Goal: Information Seeking & Learning: Learn about a topic

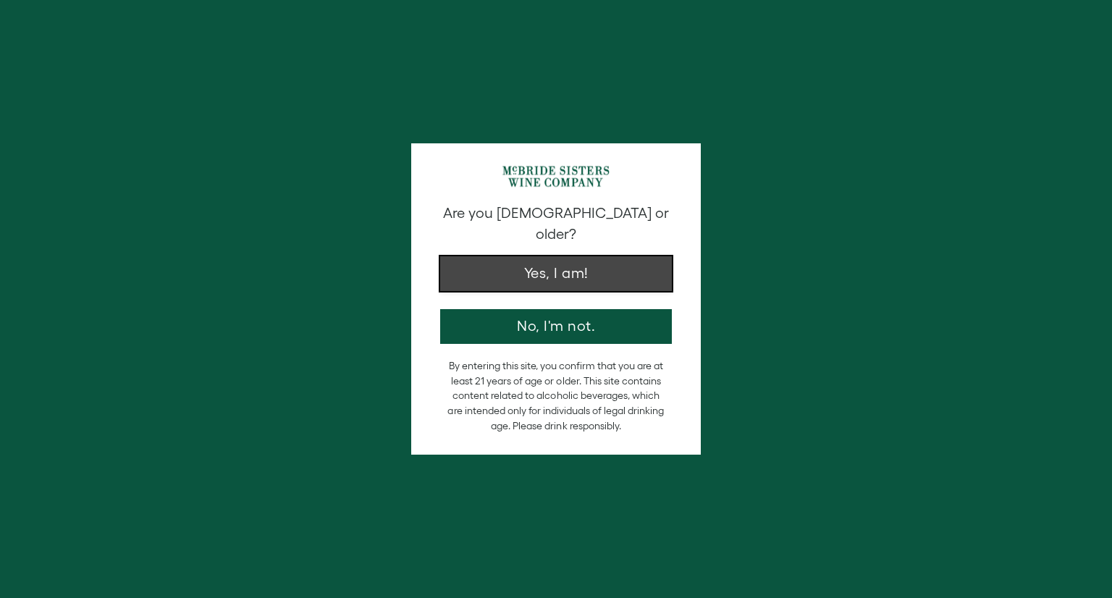
click at [605, 258] on button "Yes, I am!" at bounding box center [556, 273] width 232 height 35
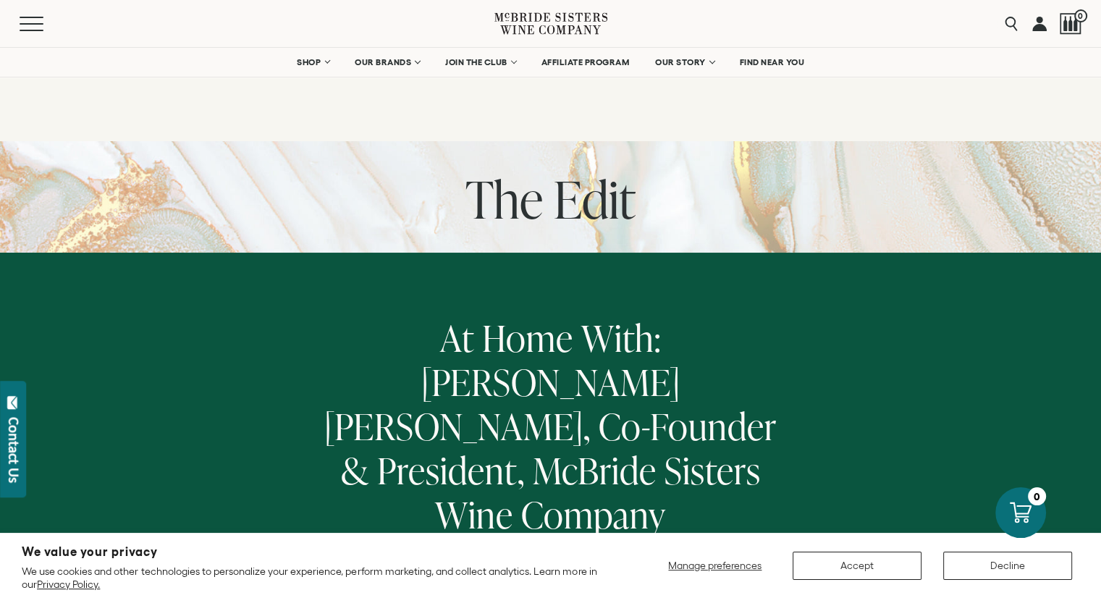
drag, startPoint x: 573, startPoint y: 20, endPoint x: 583, endPoint y: 412, distance: 391.6
click at [664, 445] on span "Sisters" at bounding box center [712, 470] width 96 height 50
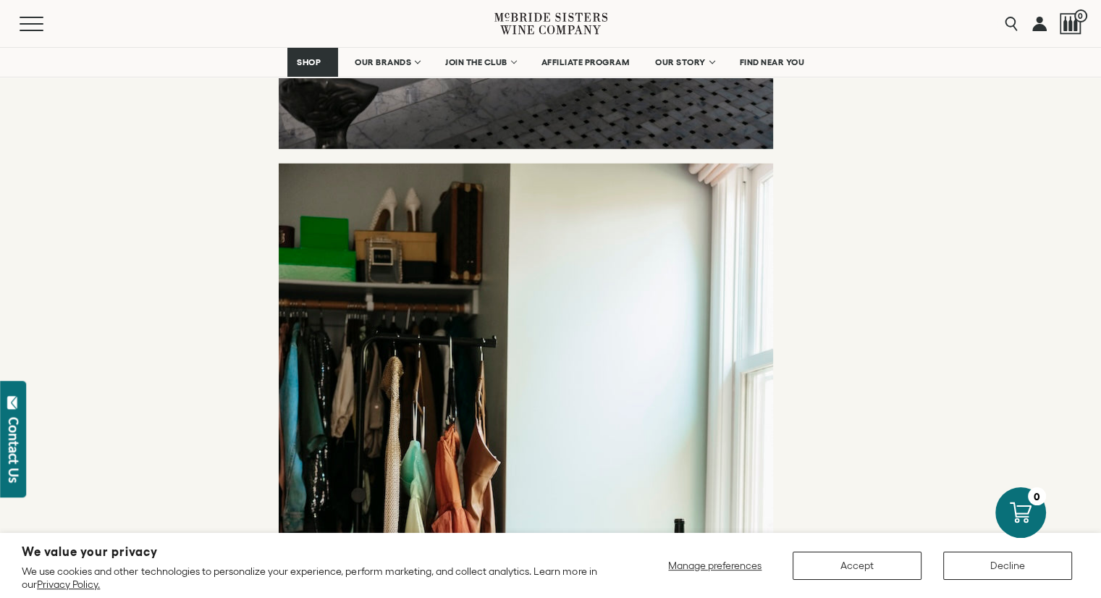
scroll to position [3980, 0]
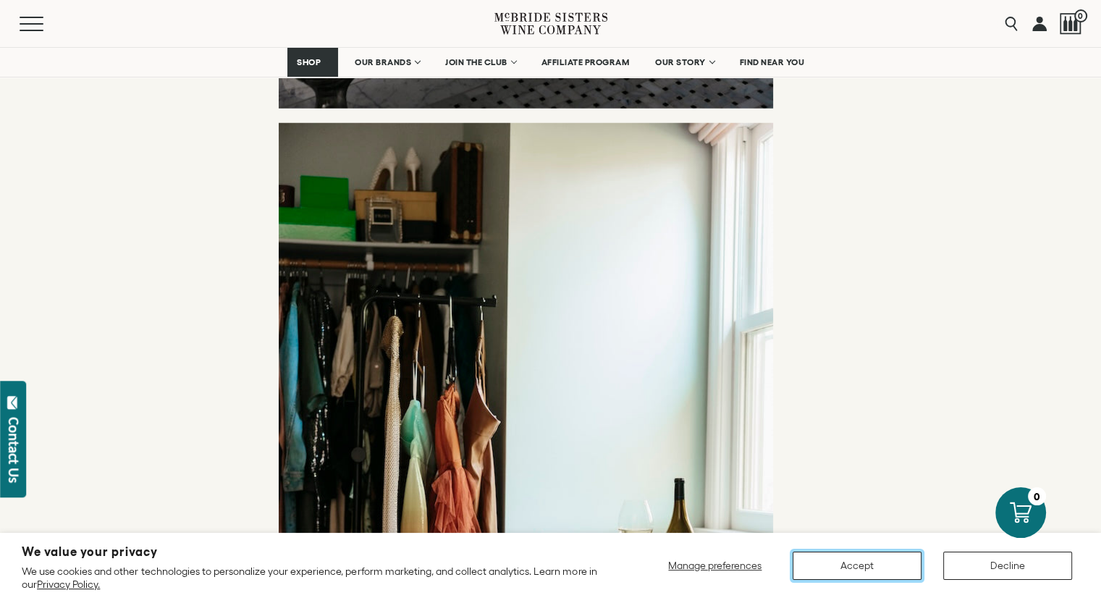
click at [853, 570] on button "Accept" at bounding box center [856, 565] width 129 height 28
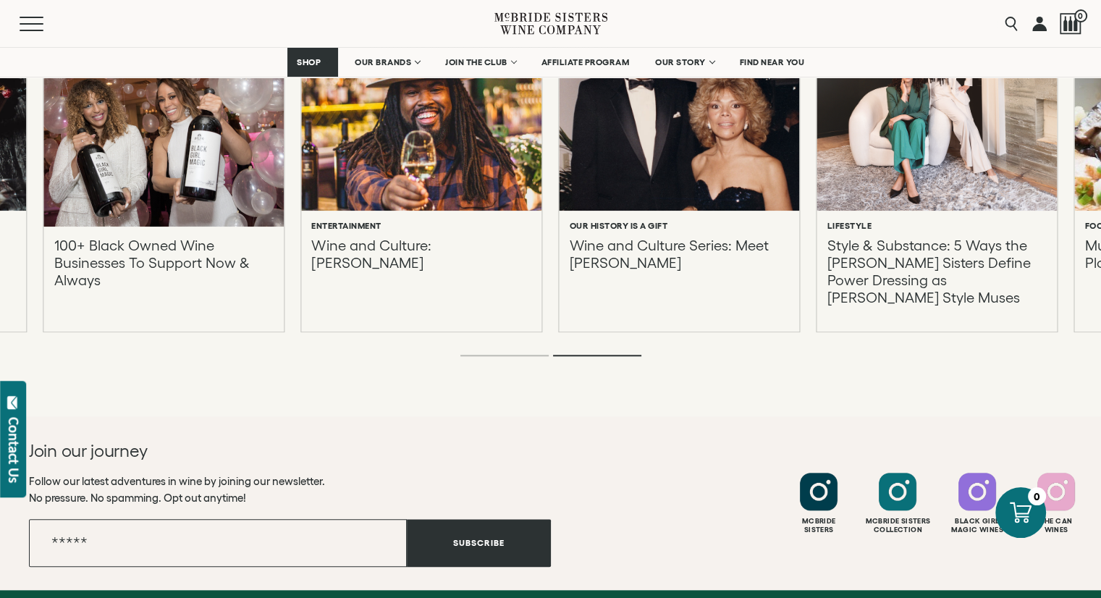
scroll to position [7092, 0]
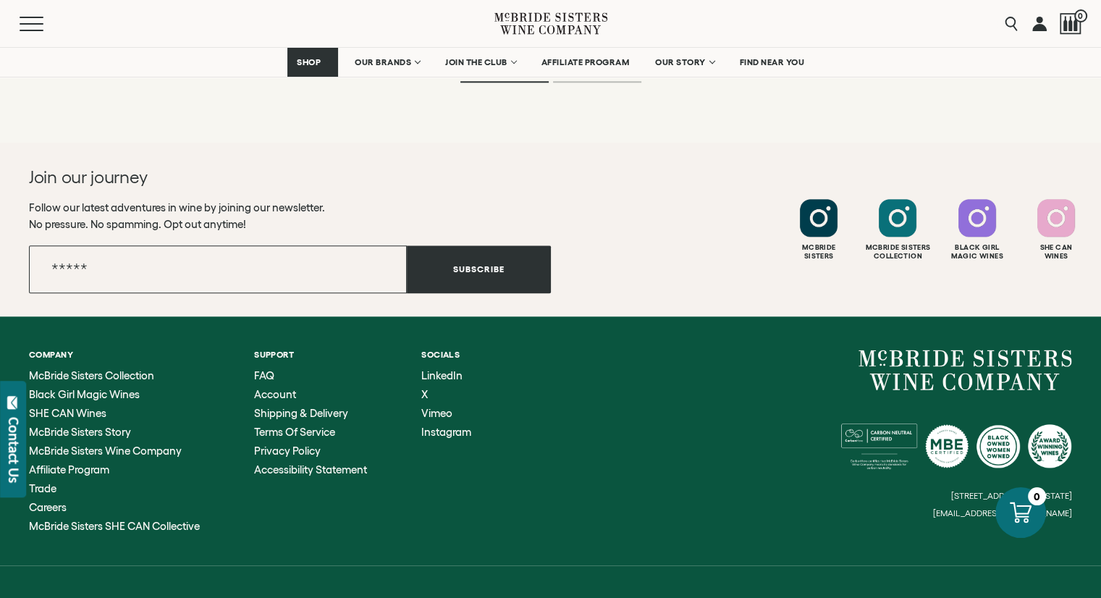
drag, startPoint x: 959, startPoint y: 342, endPoint x: 741, endPoint y: 382, distance: 221.6
click at [741, 382] on div "6114 La Salle Avenue, #280, Oakland, California, US 94611 hello@mcbridesisters.…" at bounding box center [812, 434] width 522 height 169
click at [127, 444] on span "McBride Sisters Wine Company" at bounding box center [105, 450] width 153 height 12
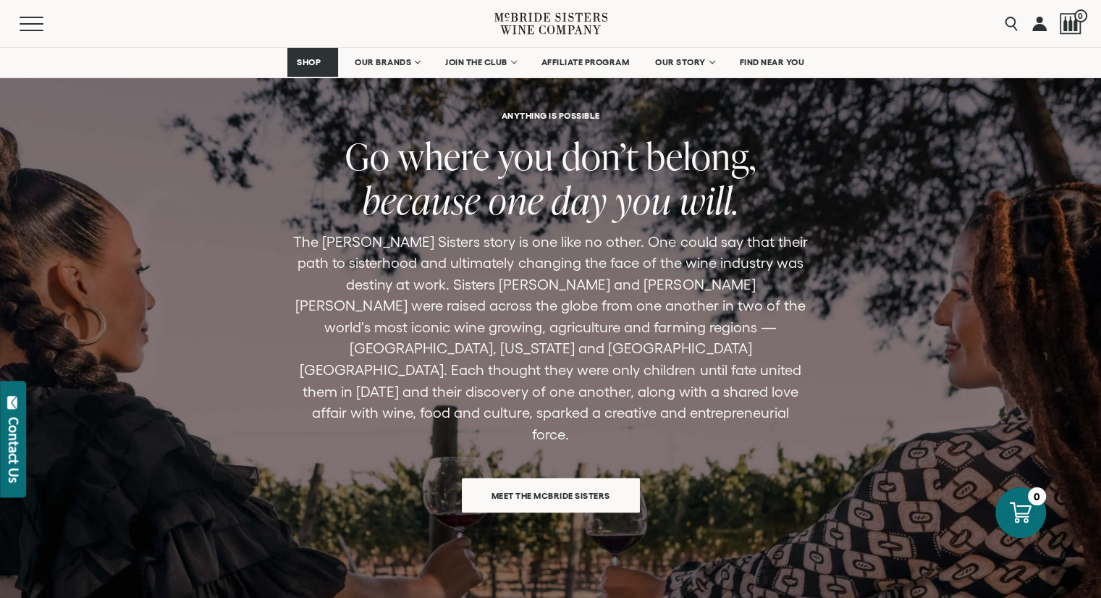
scroll to position [1086, 0]
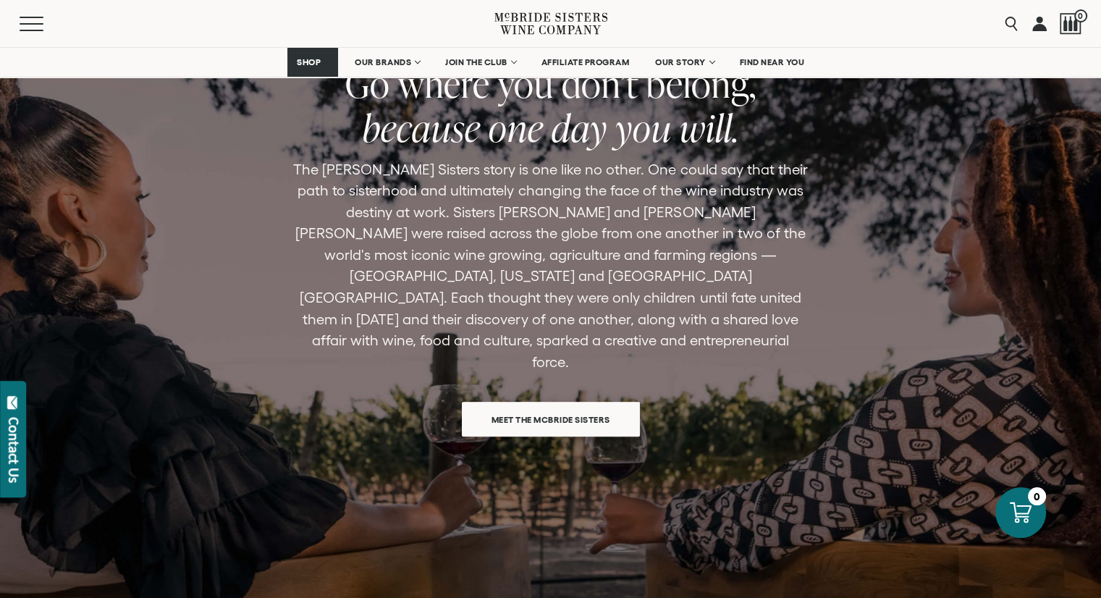
click at [566, 405] on span "Meet the McBride Sisters" at bounding box center [550, 419] width 169 height 28
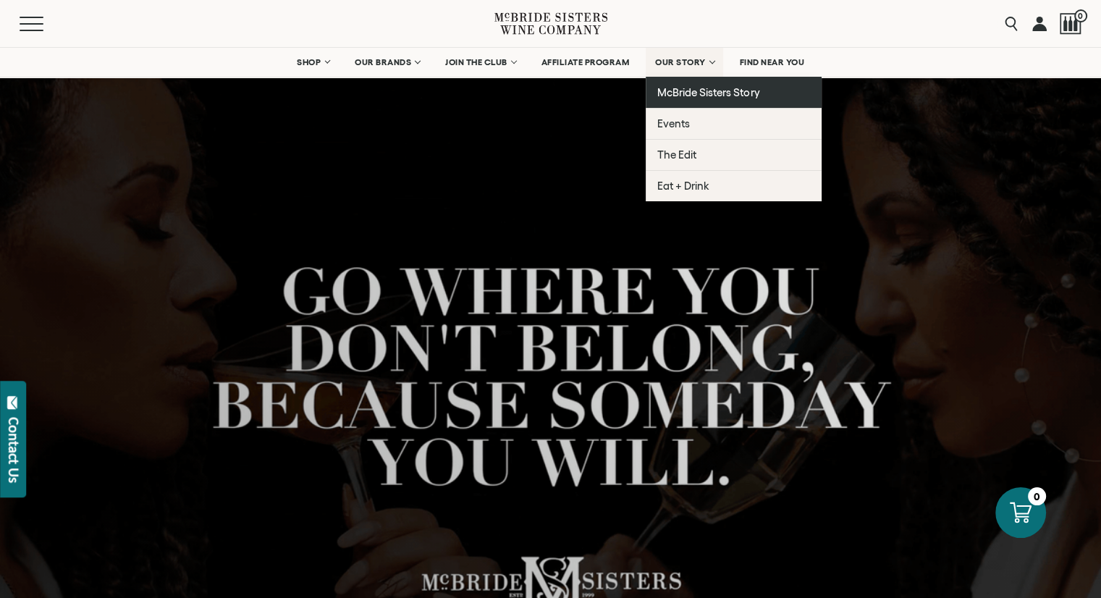
click at [704, 90] on span "McBride Sisters Story" at bounding box center [708, 92] width 102 height 12
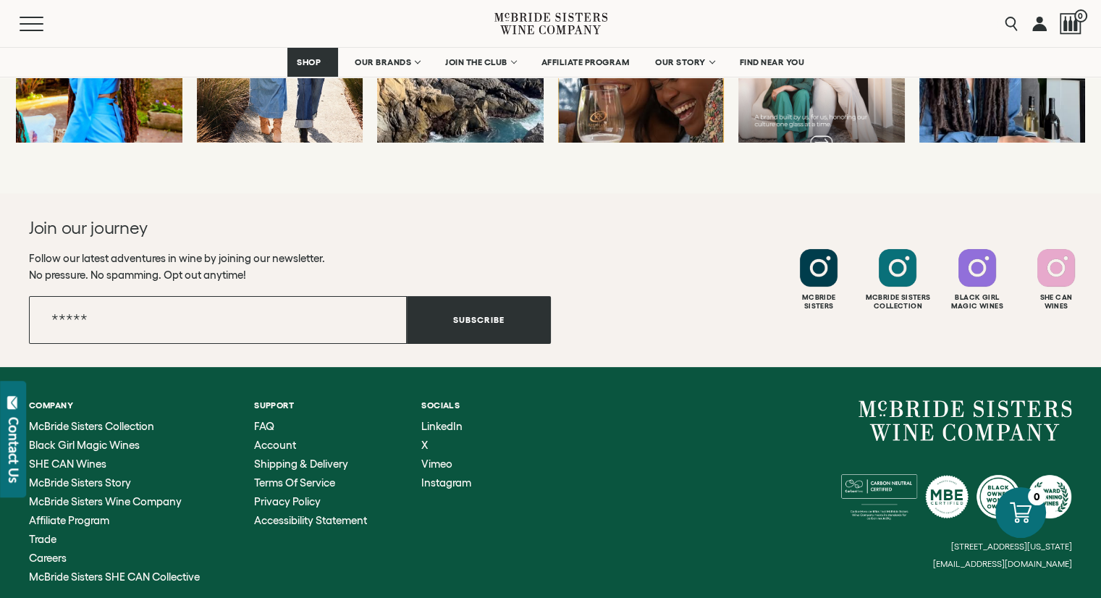
scroll to position [5804, 0]
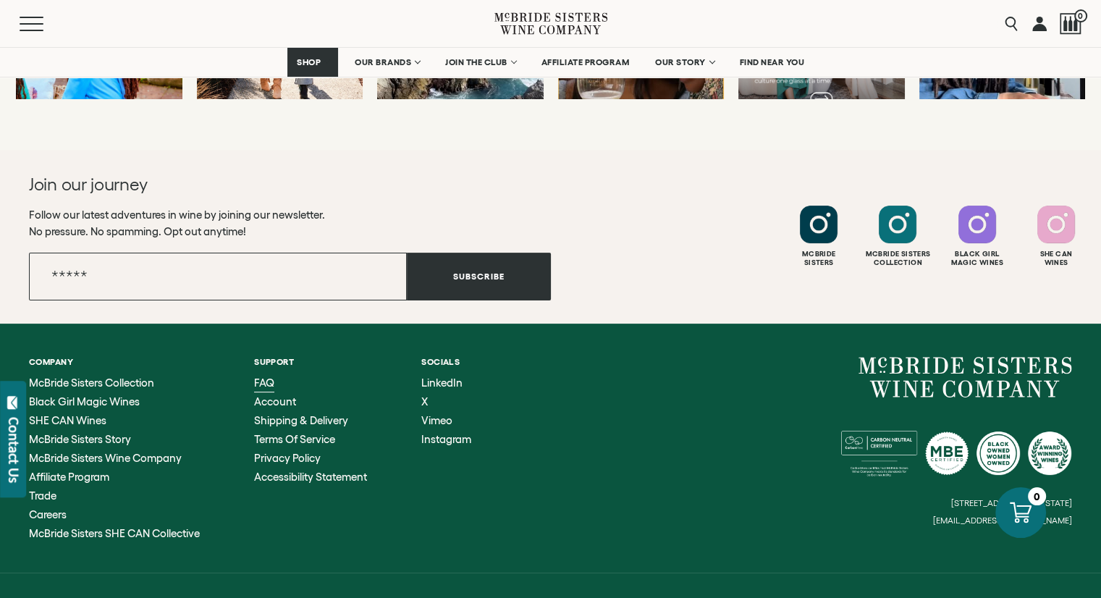
click at [270, 376] on span "FAQ" at bounding box center [264, 382] width 20 height 12
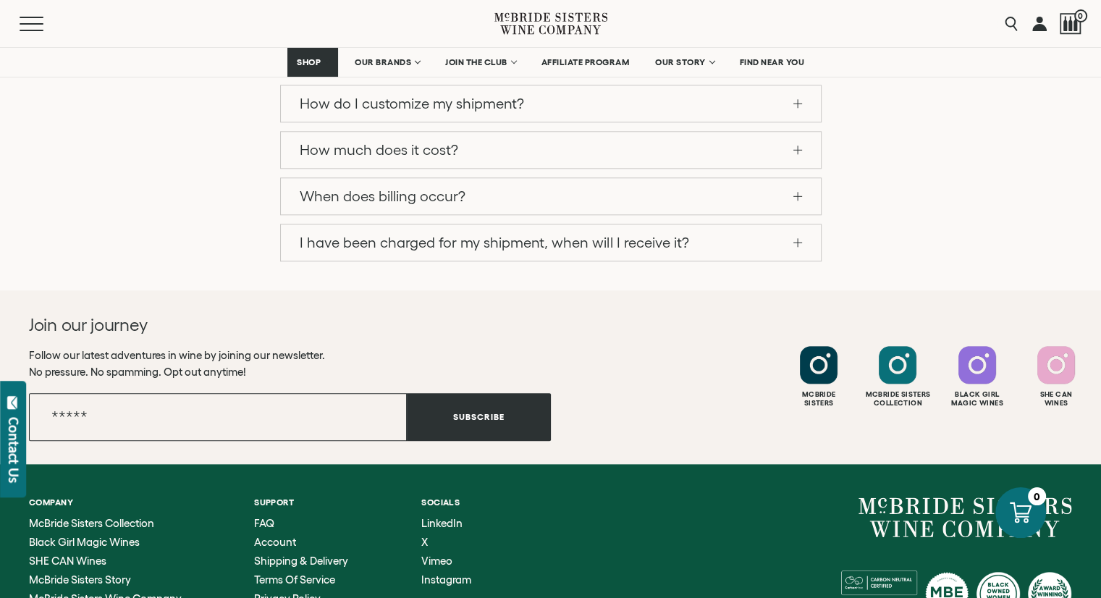
scroll to position [1540, 0]
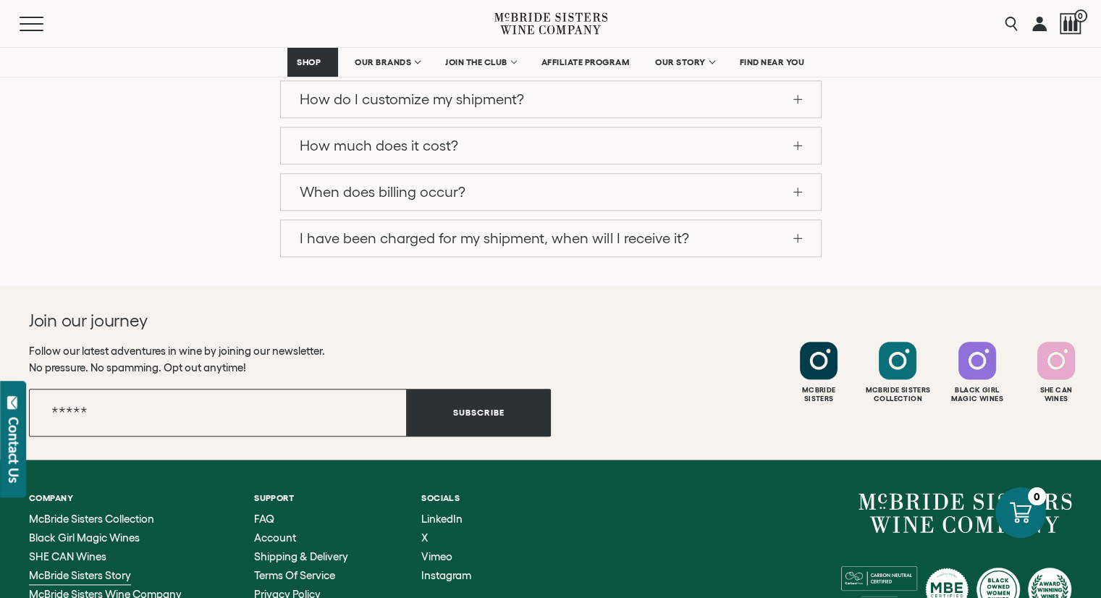
click at [91, 569] on span "McBride Sisters Story" at bounding box center [80, 575] width 102 height 12
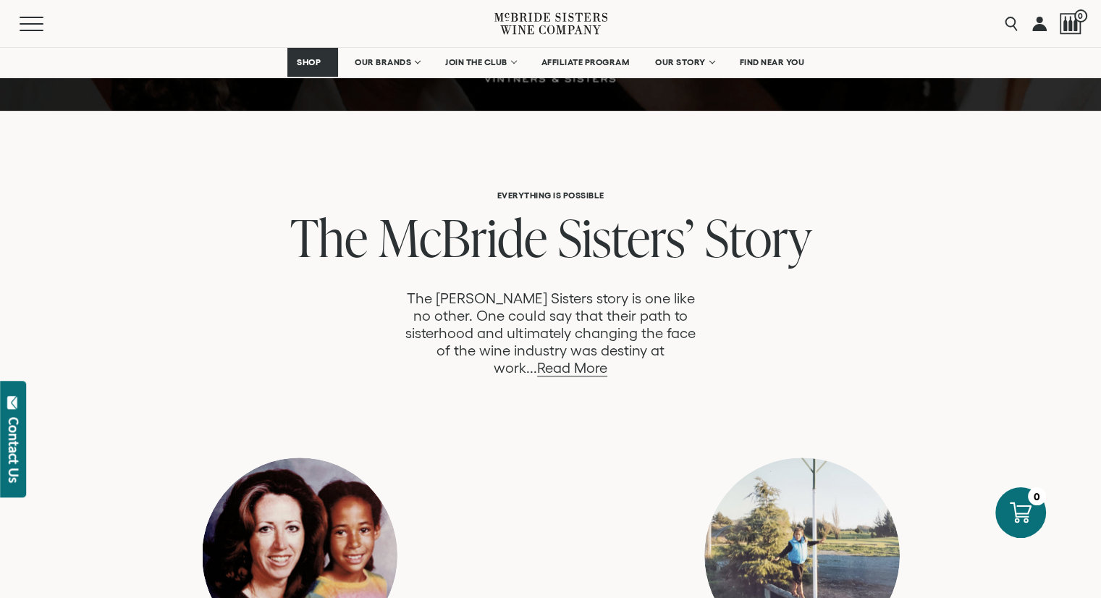
scroll to position [724, 0]
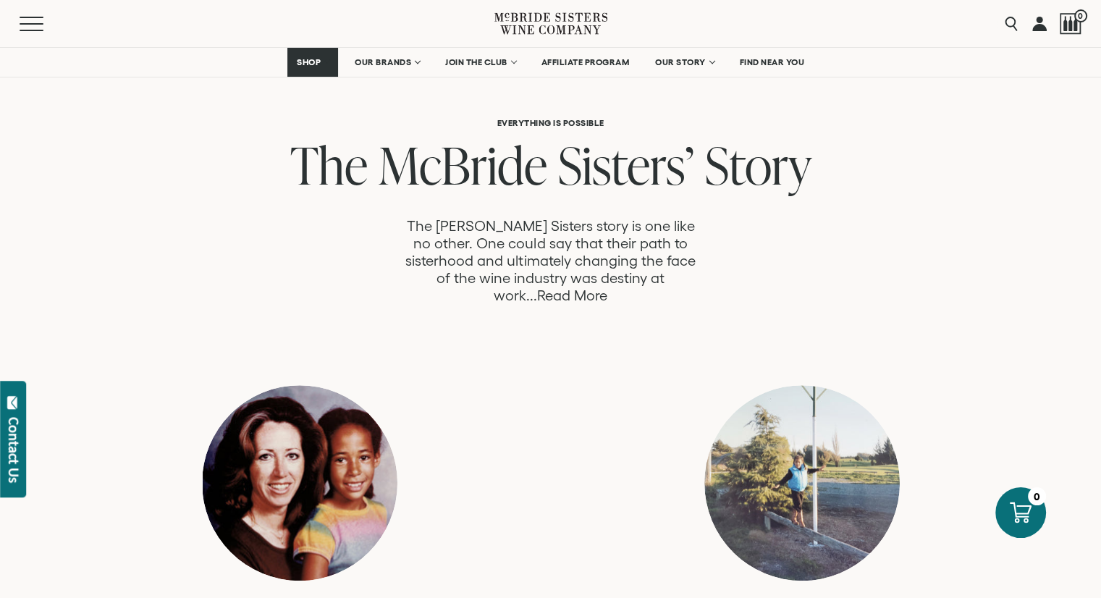
click at [607, 287] on link "Read More" at bounding box center [572, 295] width 70 height 17
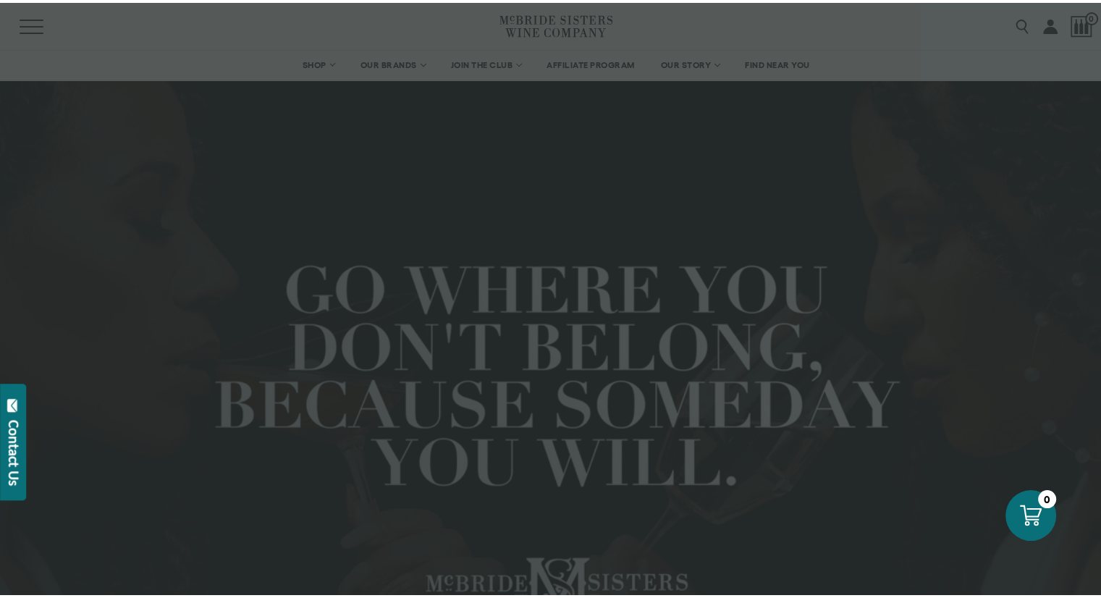
scroll to position [1468, 0]
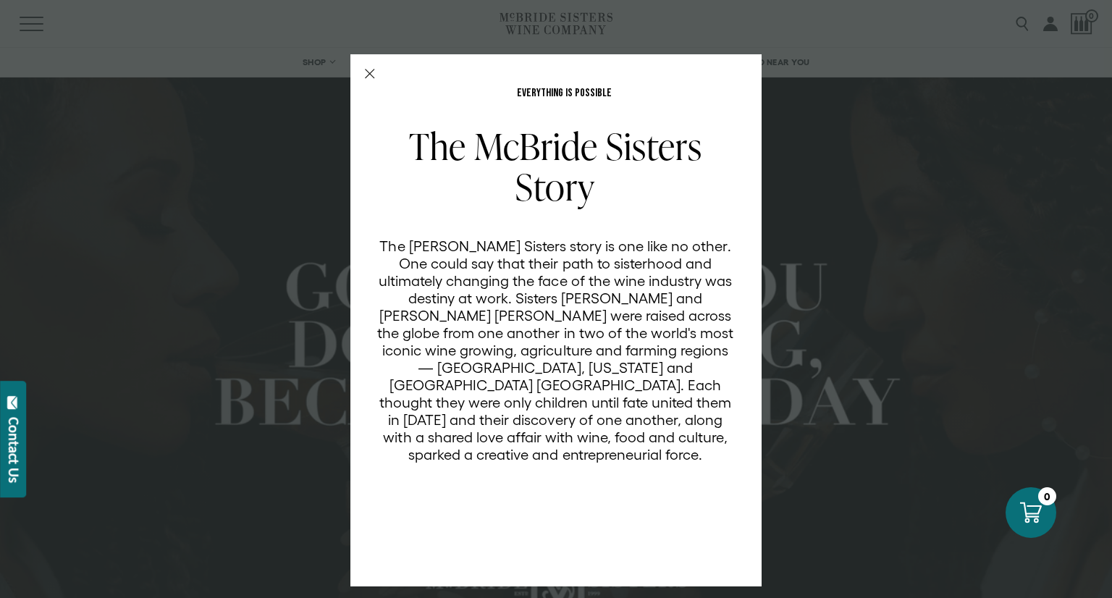
click at [365, 73] on icon "Close Modal" at bounding box center [370, 74] width 10 height 10
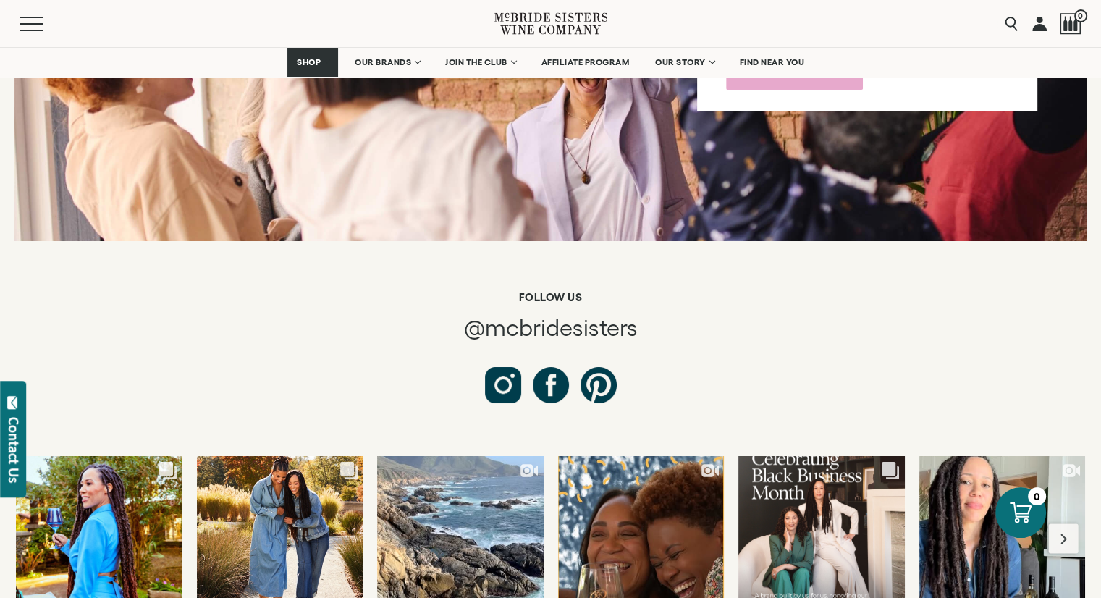
scroll to position [5283, 0]
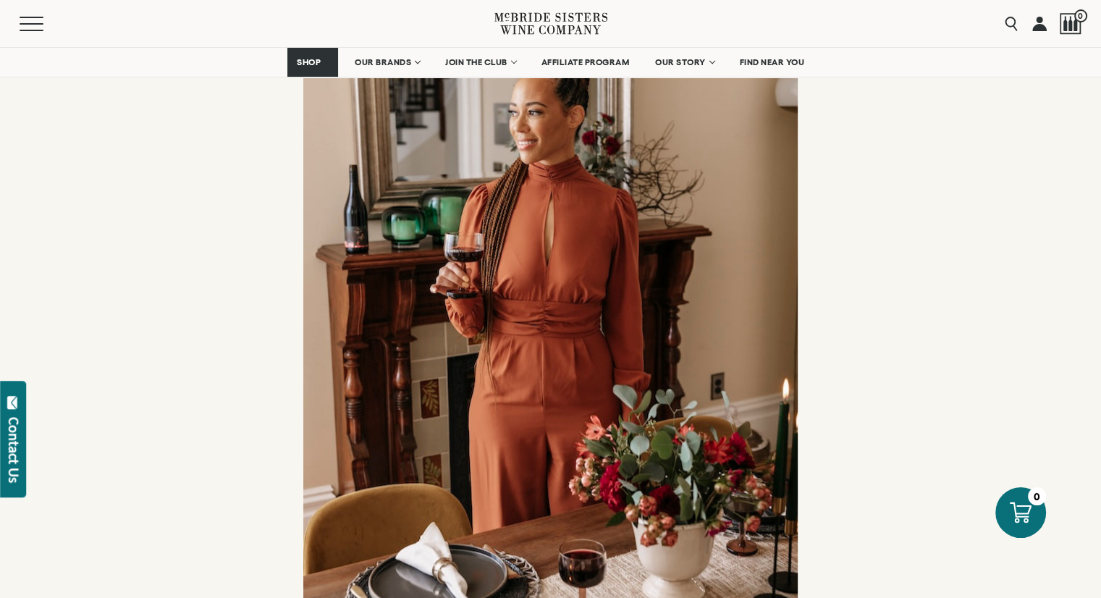
scroll to position [1375, 0]
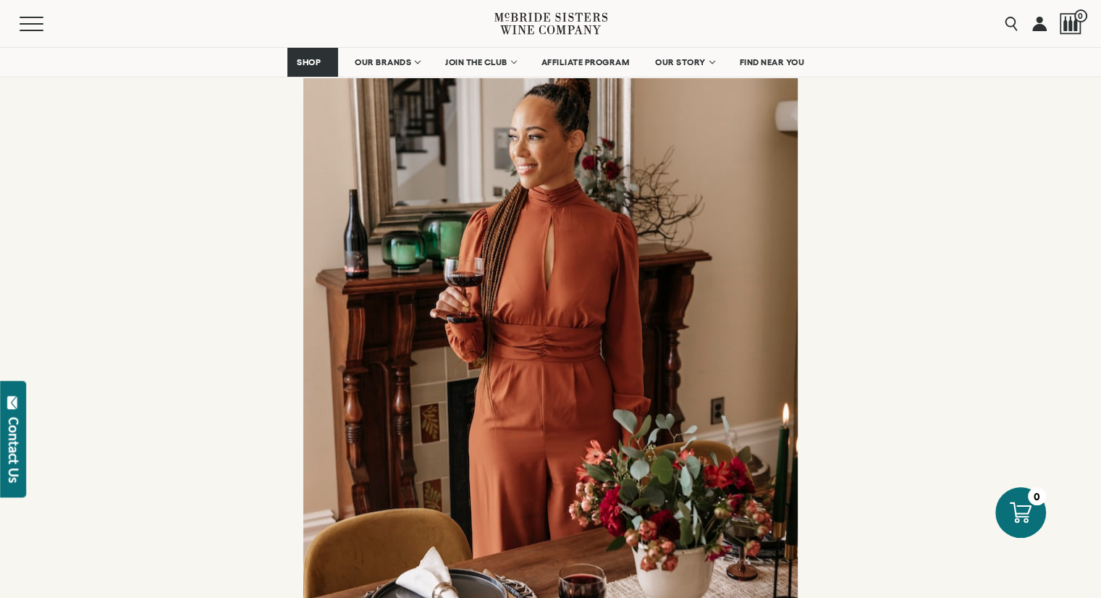
drag, startPoint x: 596, startPoint y: 335, endPoint x: 149, endPoint y: 231, distance: 459.2
